Goal: Task Accomplishment & Management: Manage account settings

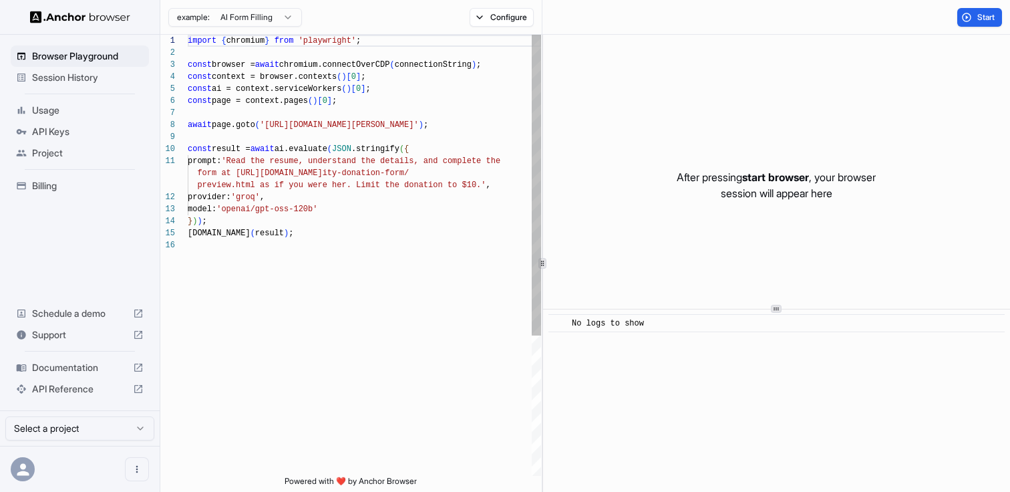
scroll to position [120, 0]
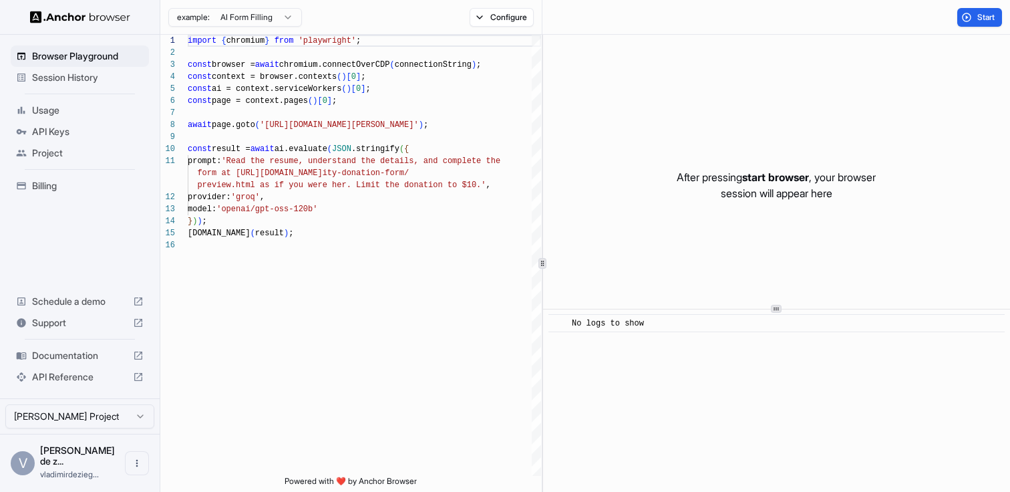
click at [54, 384] on span "API Reference" at bounding box center [80, 376] width 96 height 13
click at [73, 134] on span "API Keys" at bounding box center [88, 131] width 112 height 13
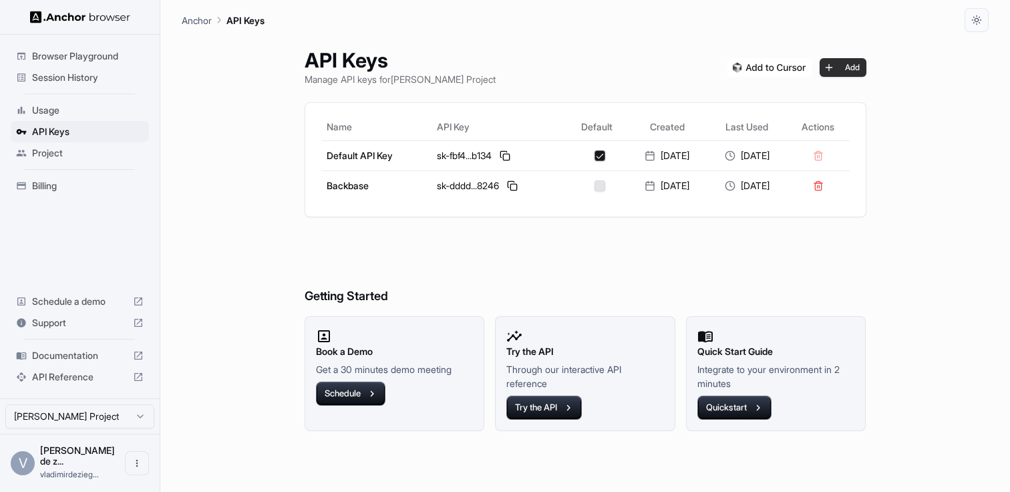
click at [837, 65] on button "Add" at bounding box center [843, 67] width 47 height 19
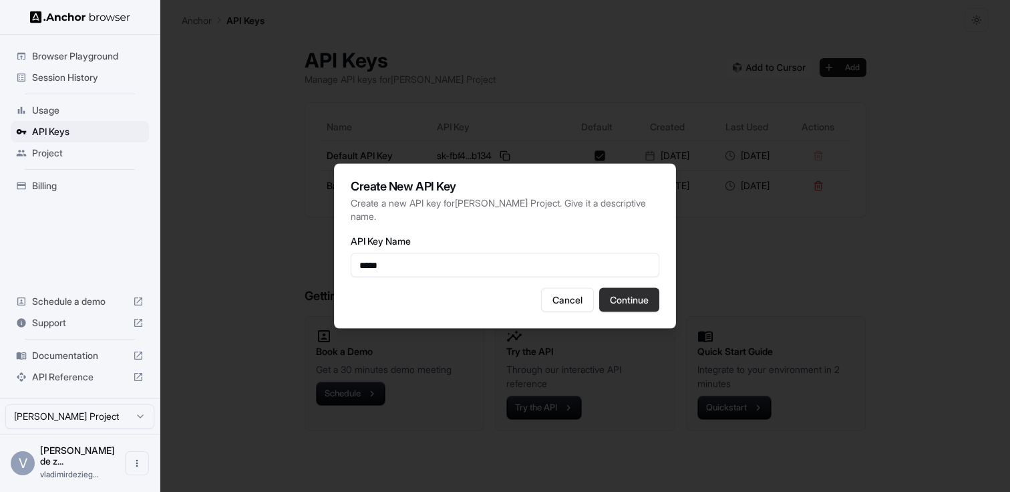
type input "*****"
click at [617, 304] on button "Continue" at bounding box center [629, 300] width 60 height 24
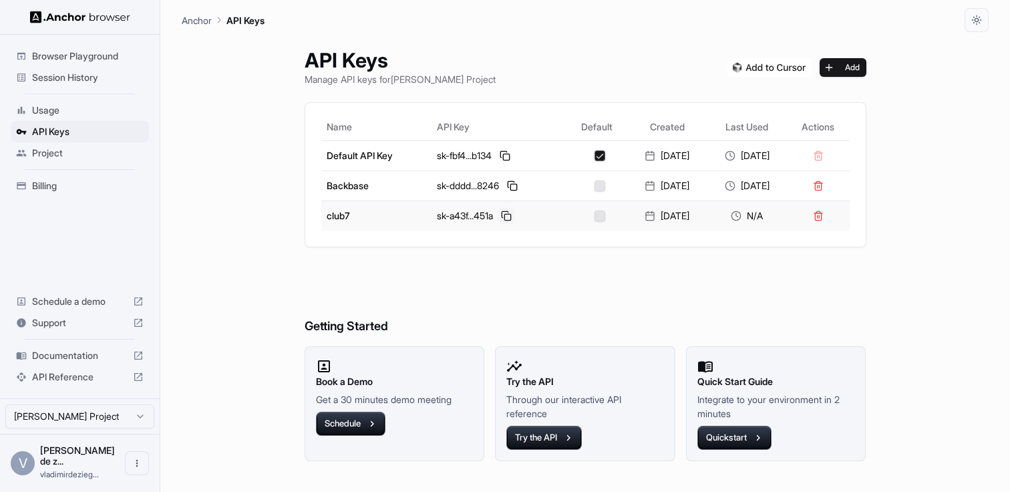
click at [499, 214] on button at bounding box center [507, 216] width 16 height 16
click at [32, 190] on span "Billing" at bounding box center [88, 185] width 112 height 13
